Goal: Navigation & Orientation: Understand site structure

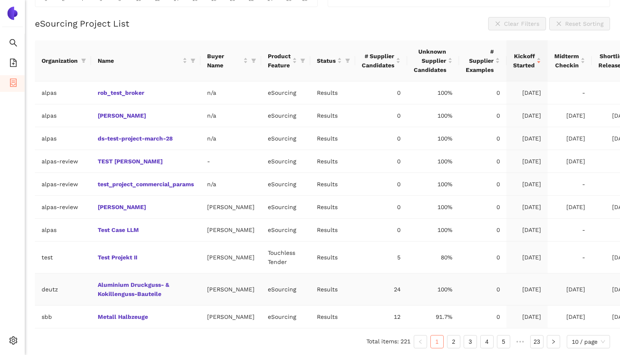
scroll to position [184, 0]
click at [0, 0] on link "Test Case LLM" at bounding box center [0, 0] width 0 height 0
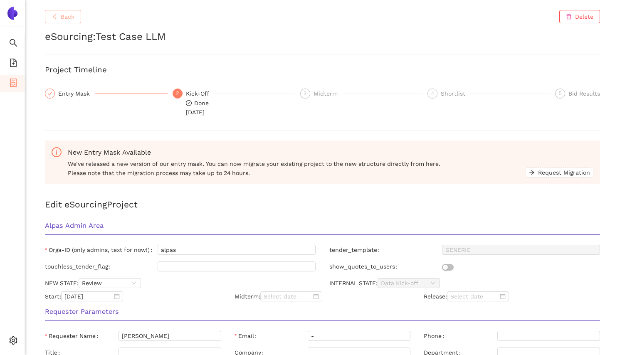
click at [63, 17] on span "Back" at bounding box center [68, 16] width 14 height 9
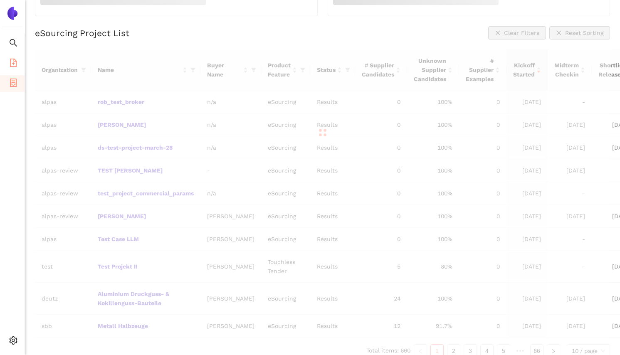
scroll to position [163, 0]
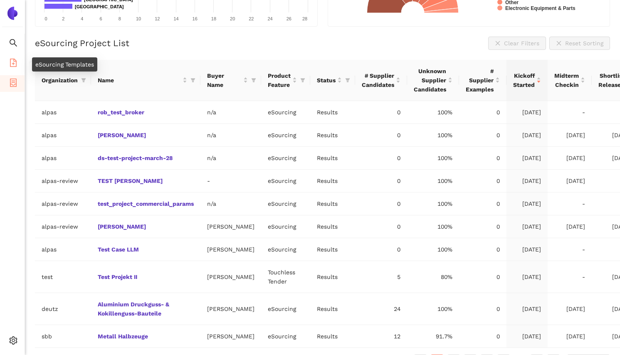
click at [15, 59] on icon "file-add" at bounding box center [13, 63] width 7 height 8
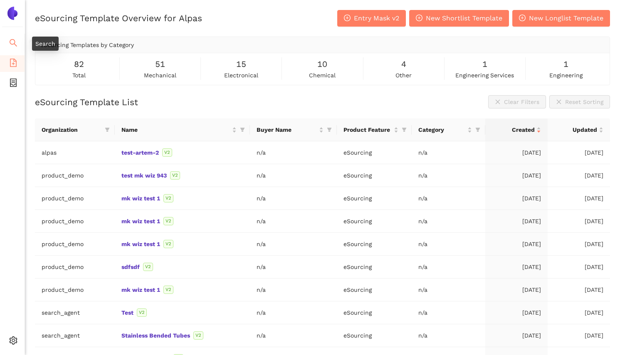
click at [13, 43] on icon "search" at bounding box center [13, 42] width 7 height 7
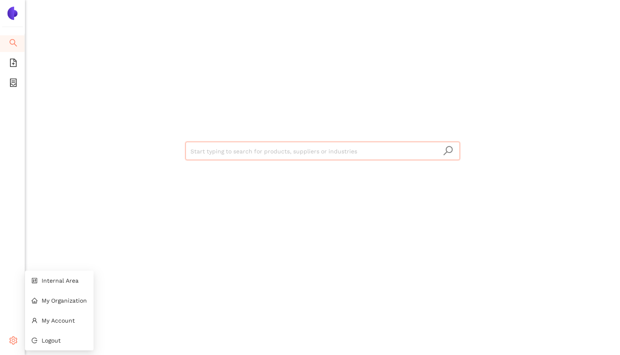
click at [15, 336] on icon "setting" at bounding box center [13, 340] width 8 height 8
click at [52, 321] on span "My Account" at bounding box center [58, 320] width 33 height 7
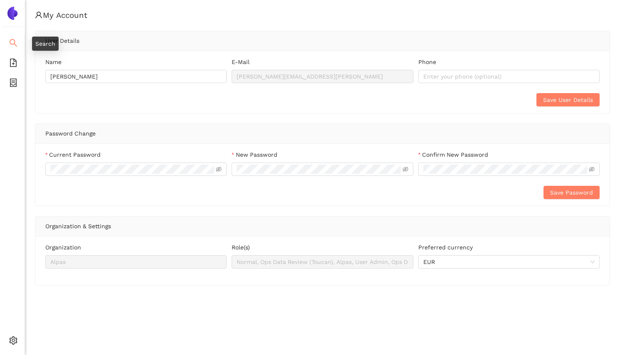
click at [12, 44] on icon "search" at bounding box center [13, 42] width 7 height 7
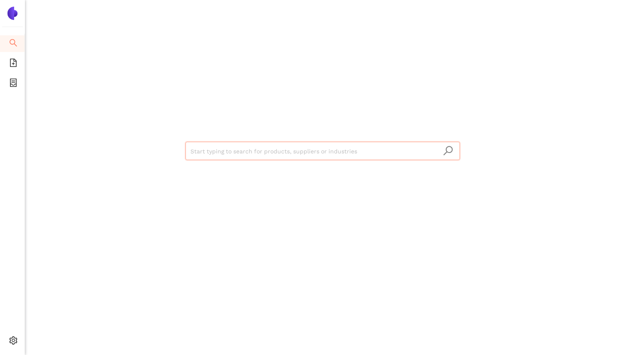
click at [13, 13] on img at bounding box center [12, 13] width 13 height 13
click at [13, 343] on icon "setting" at bounding box center [13, 340] width 8 height 8
click at [62, 305] on li "My Organization" at bounding box center [59, 300] width 69 height 17
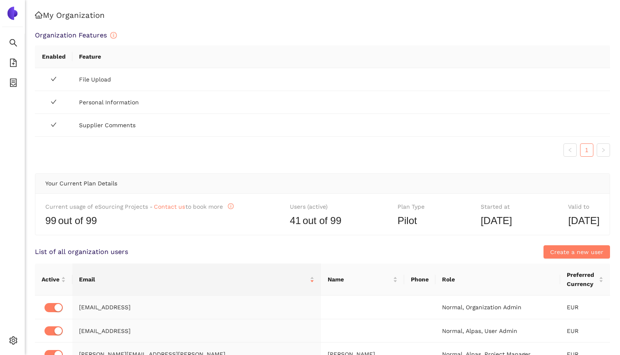
click at [16, 12] on img at bounding box center [12, 13] width 13 height 13
